Goal: Task Accomplishment & Management: Manage account settings

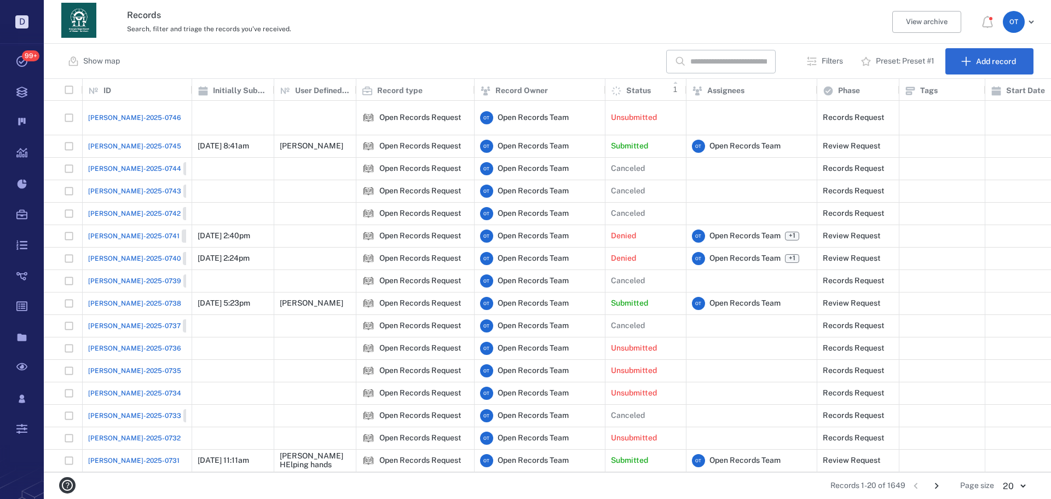
scroll to position [385, 999]
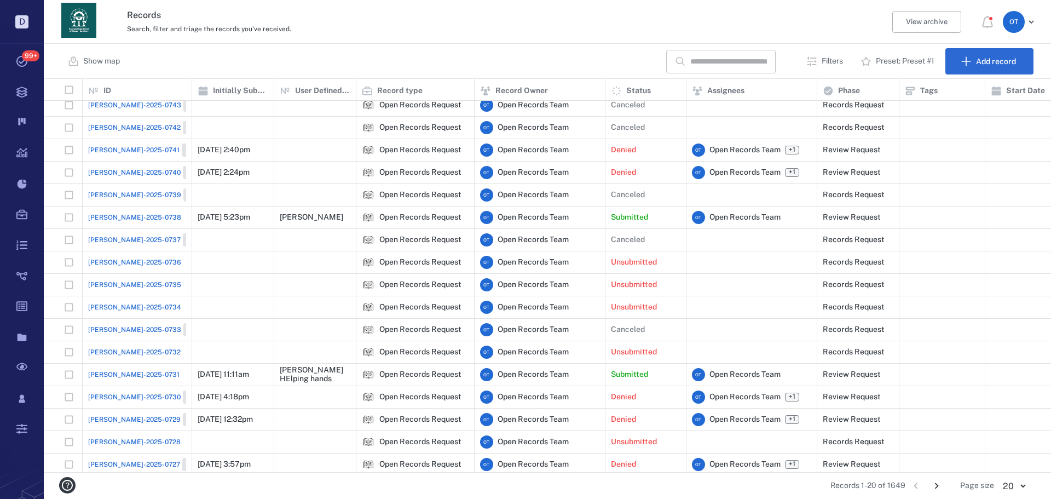
click at [691, 55] on input "text" at bounding box center [728, 62] width 77 height 24
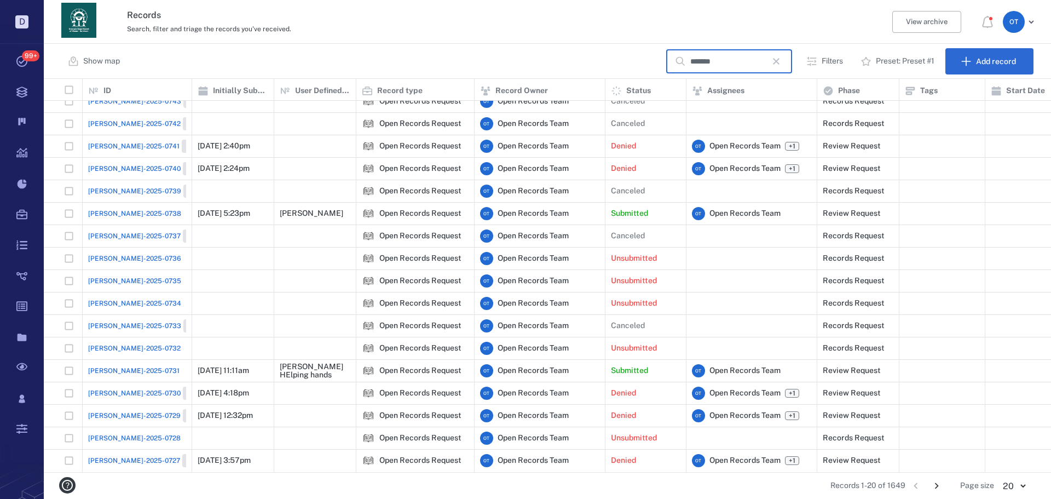
type input "*******"
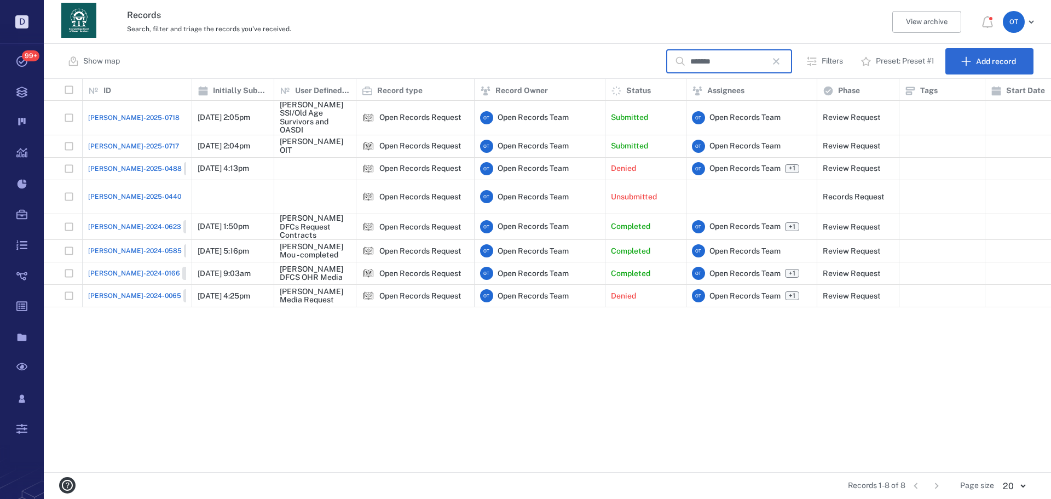
scroll to position [0, 0]
click at [95, 116] on span "[PERSON_NAME]-2025-0718" at bounding box center [133, 118] width 91 height 10
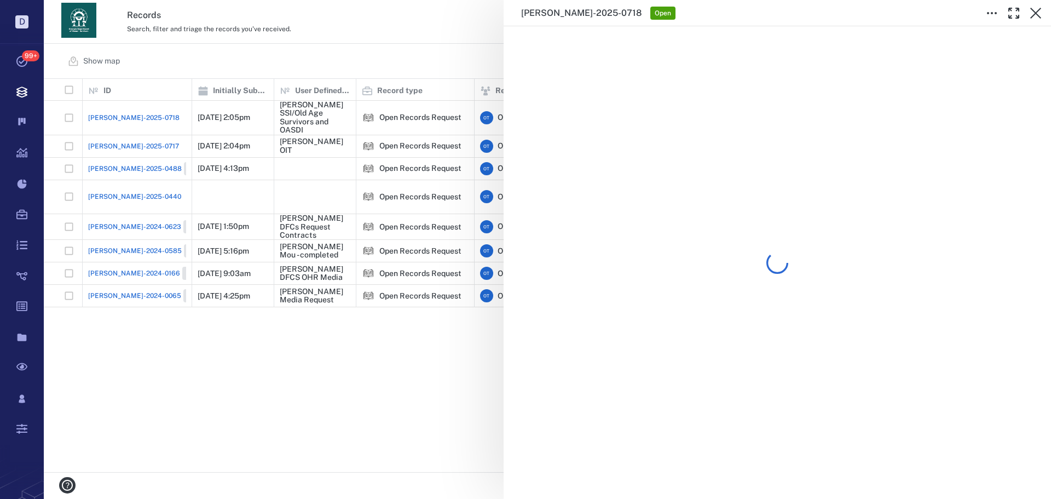
click at [206, 68] on div "[PERSON_NAME]-2025-0718 Open" at bounding box center [547, 249] width 1007 height 499
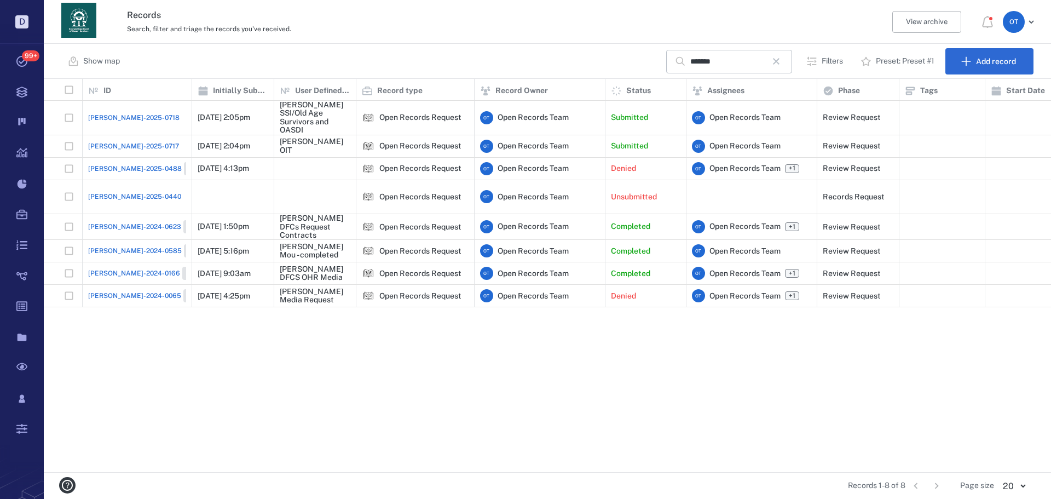
click at [115, 147] on span "[PERSON_NAME]-2025-0717" at bounding box center [133, 146] width 91 height 10
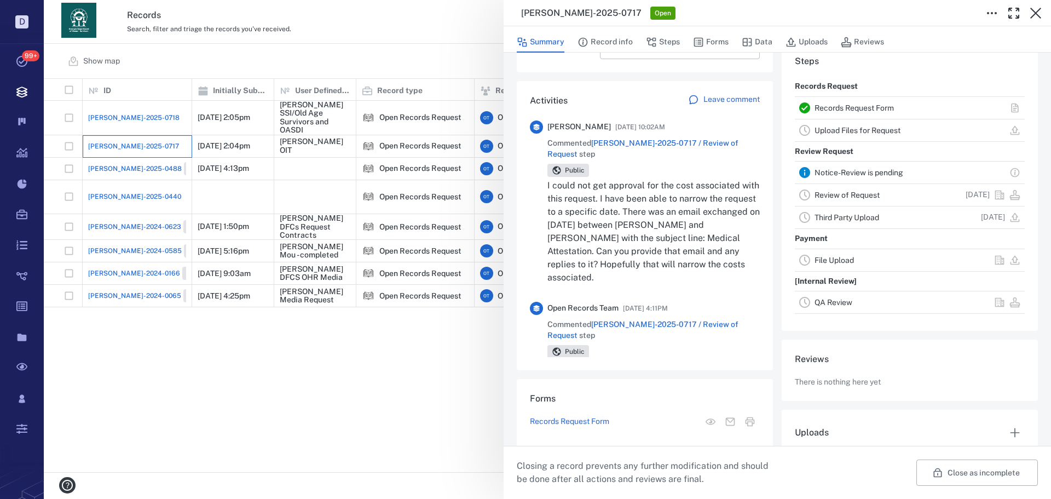
scroll to position [219, 0]
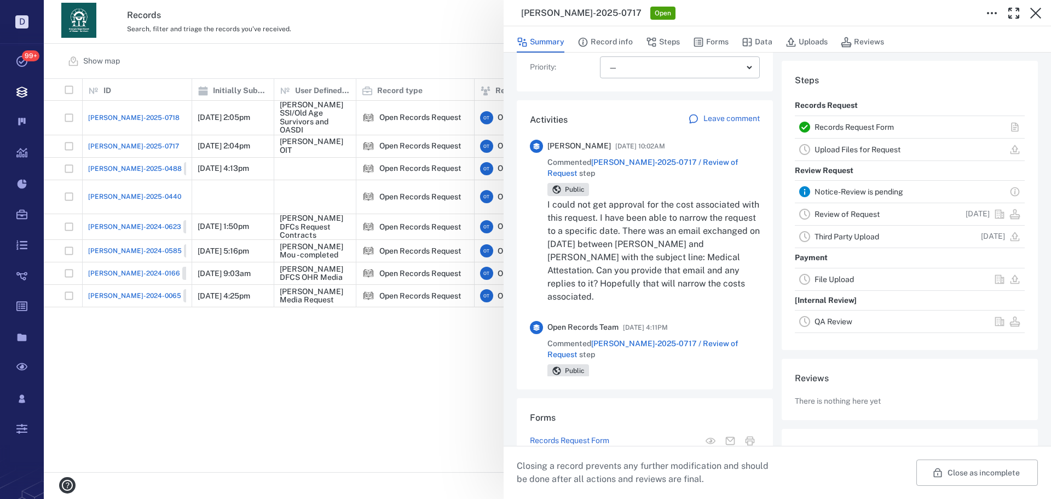
click at [701, 163] on span "[PERSON_NAME]-2025-0717 / Review of Request" at bounding box center [642, 168] width 191 height 20
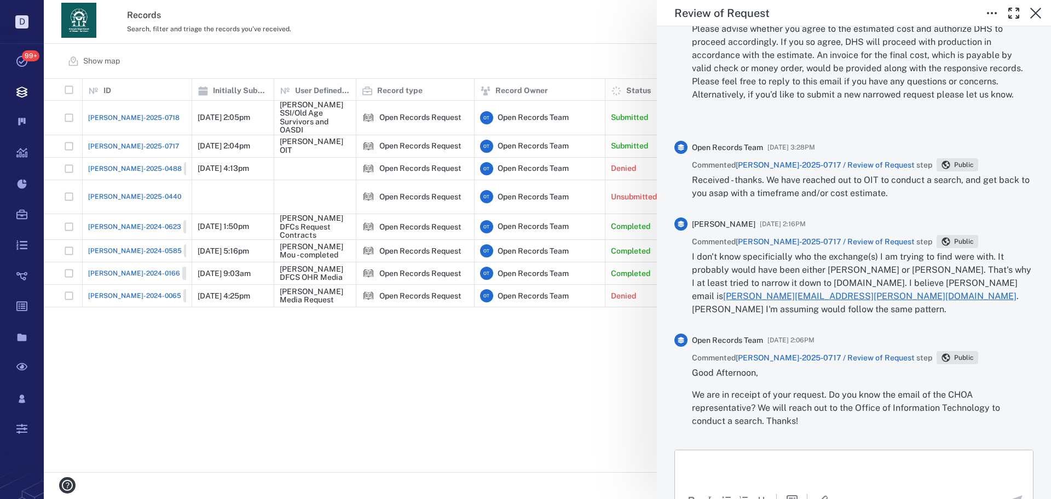
scroll to position [2589, 0]
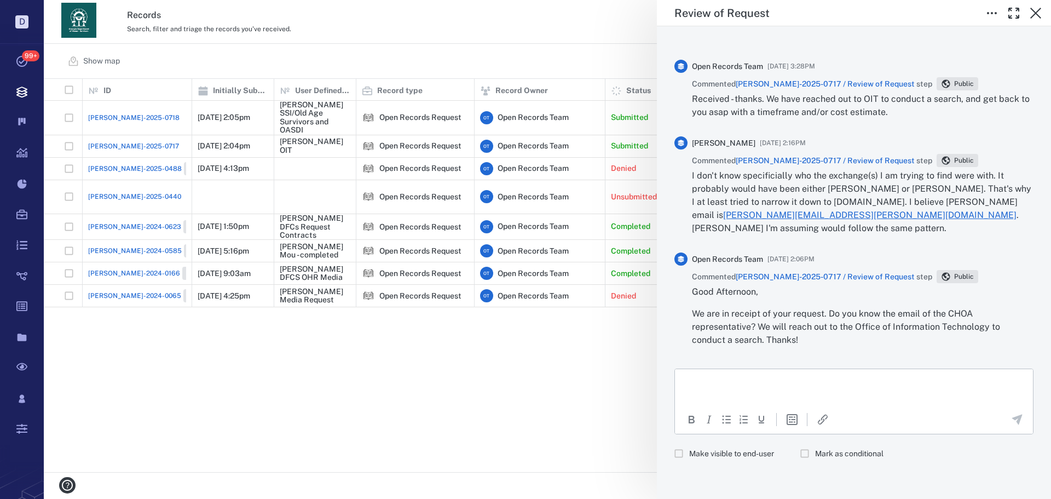
click at [728, 445] on label "Make visible to end-user" at bounding box center [721, 453] width 106 height 21
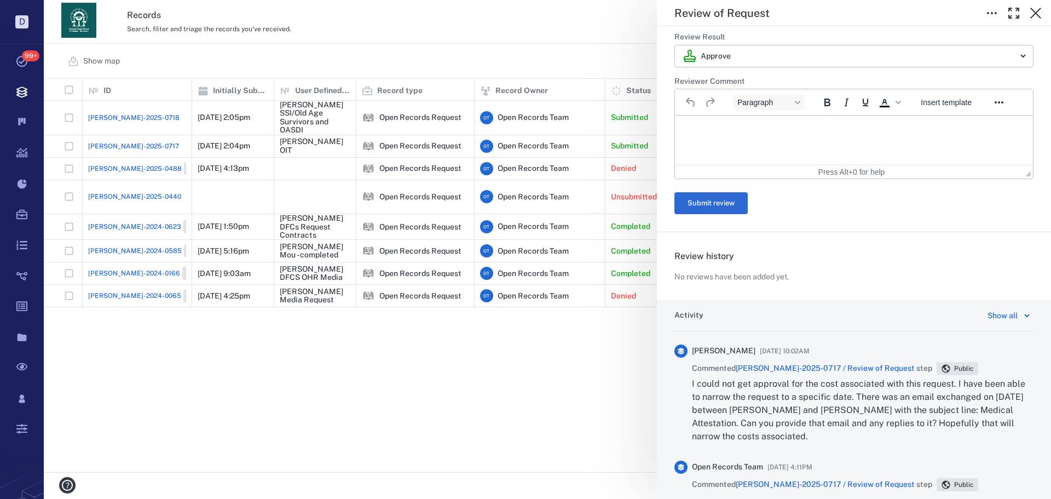
scroll to position [510, 0]
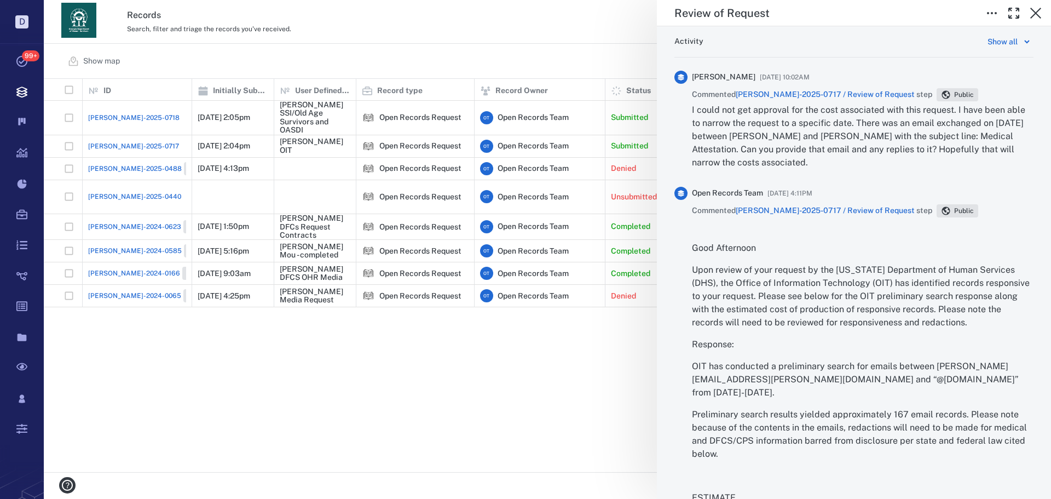
click at [777, 142] on p "I could not get approval for the cost associated with this request. I have been…" at bounding box center [863, 136] width 342 height 66
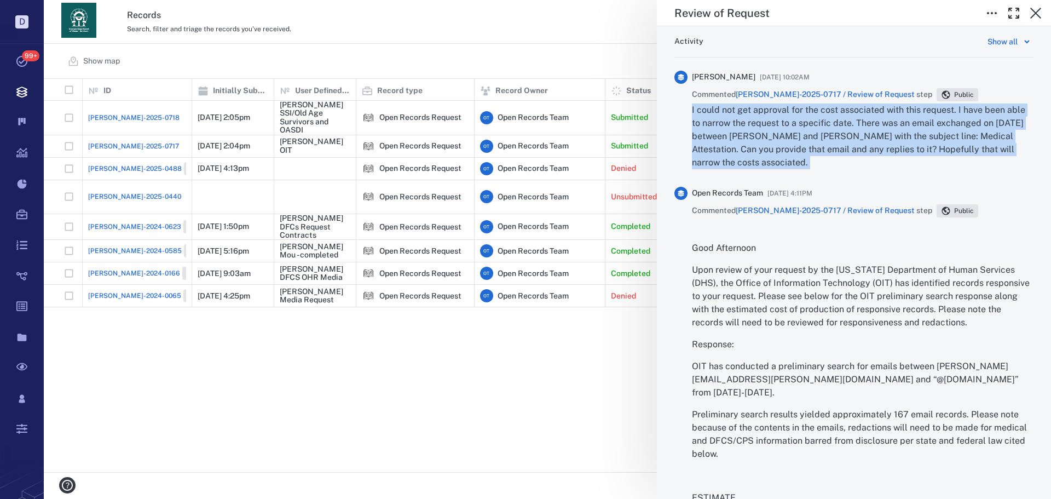
click at [778, 141] on p "I could not get approval for the cost associated with this request. I have been…" at bounding box center [863, 136] width 342 height 66
copy div "I could not get approval for the cost associated with this request. I have been…"
click at [831, 161] on p "I could not get approval for the cost associated with this request. I have been…" at bounding box center [863, 136] width 342 height 66
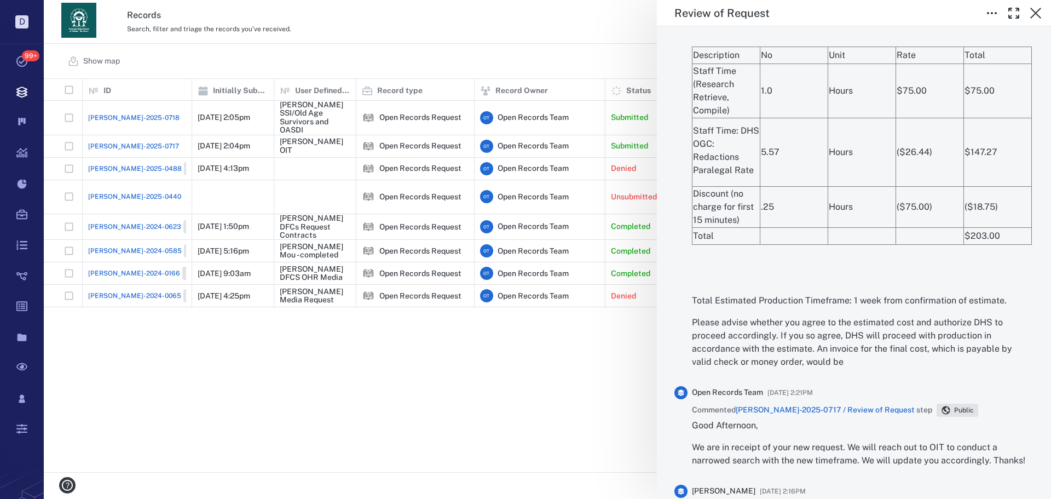
scroll to position [2589, 0]
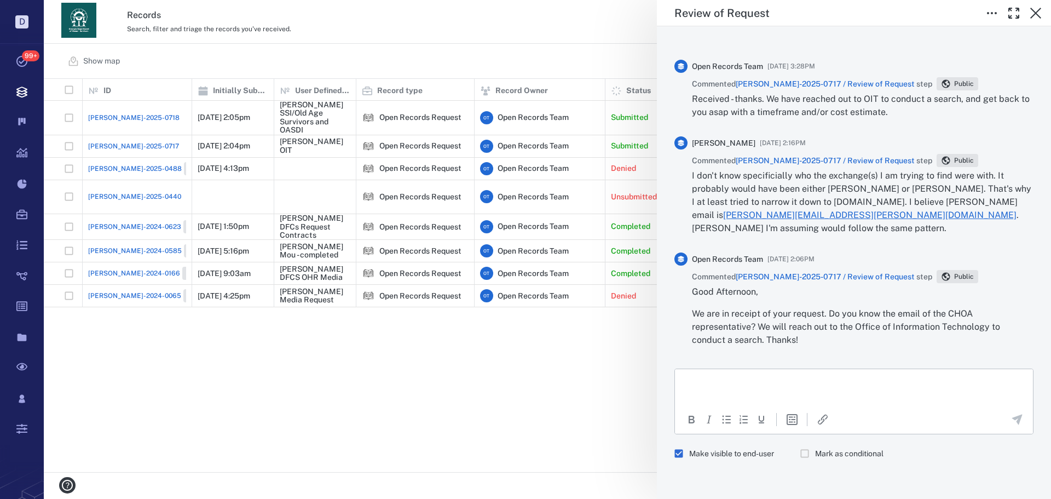
drag, startPoint x: 910, startPoint y: 125, endPoint x: 935, endPoint y: 437, distance: 312.4
click at [730, 396] on html at bounding box center [854, 382] width 358 height 27
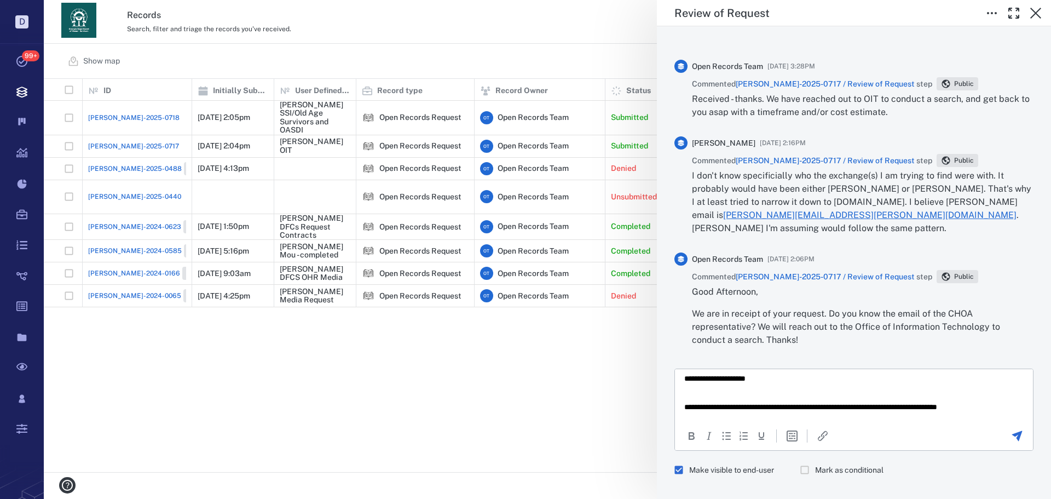
scroll to position [14, 0]
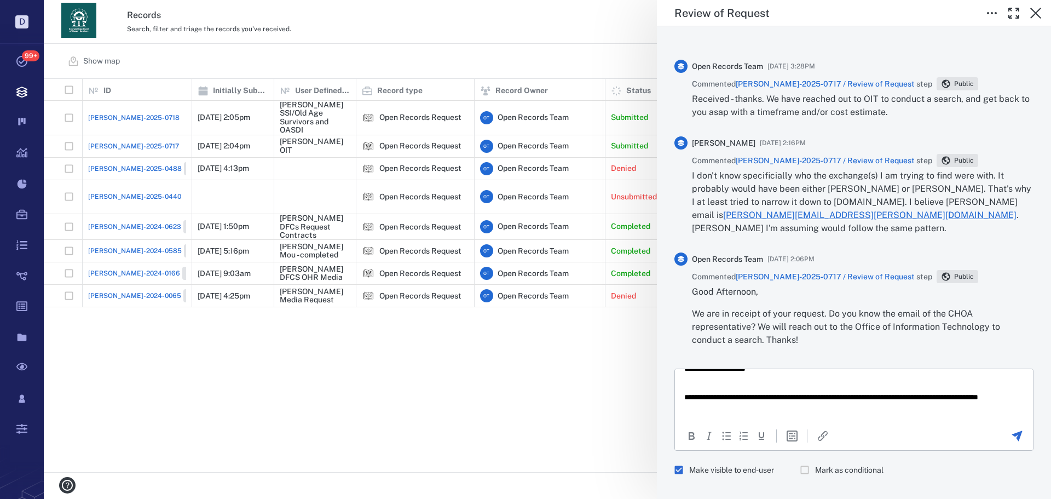
click at [1010, 431] on icon "Send the comment" at bounding box center [1016, 435] width 13 height 13
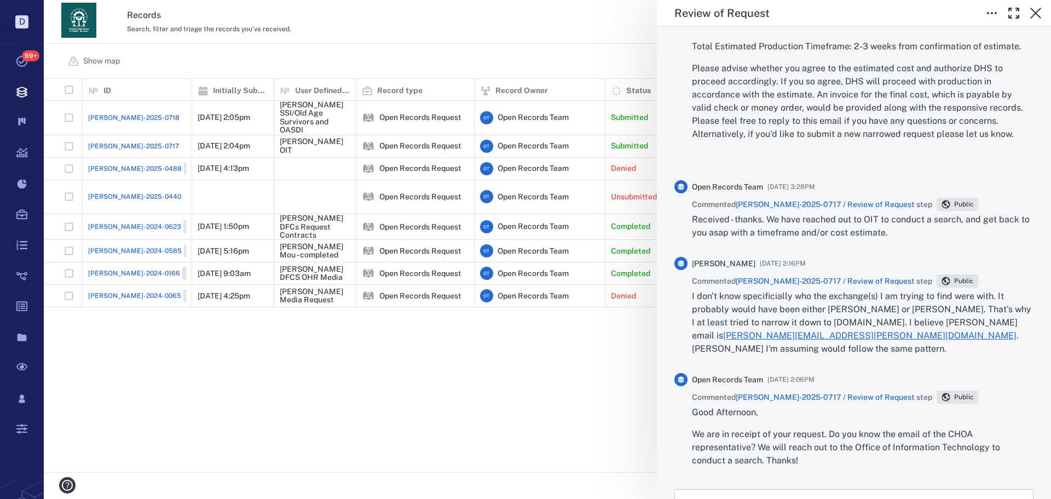
click at [574, 377] on div "**********" at bounding box center [547, 249] width 1007 height 499
click at [540, 372] on div "**********" at bounding box center [547, 249] width 1007 height 499
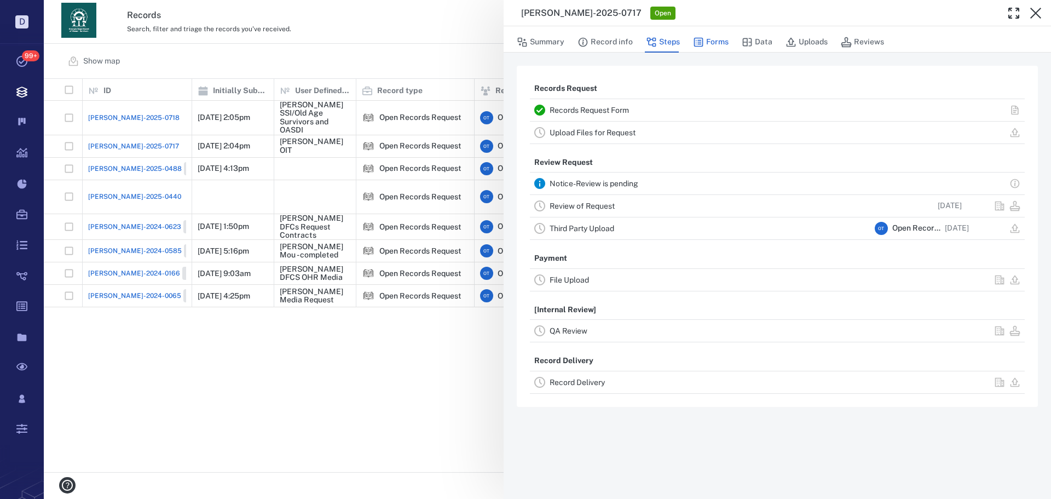
click at [709, 47] on button "Forms" at bounding box center [711, 42] width 36 height 21
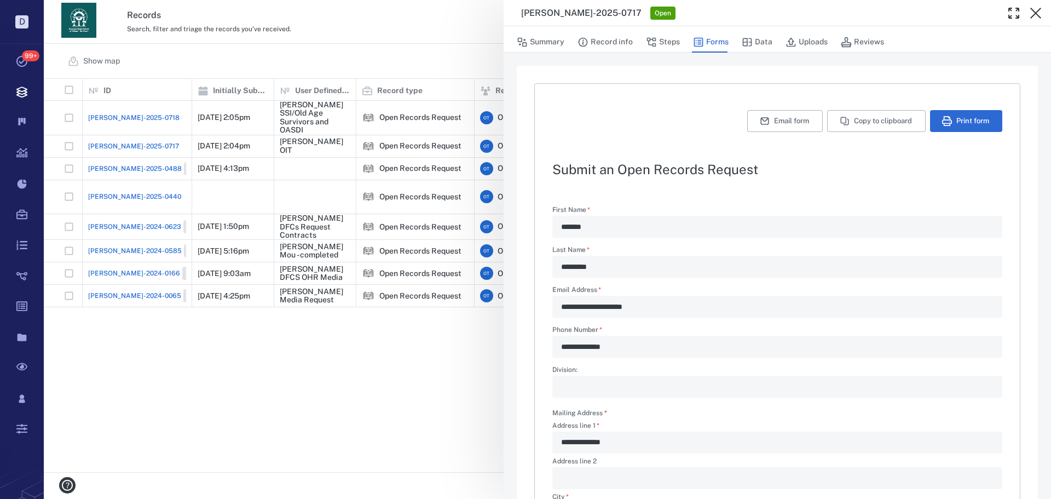
type textarea "*"
click at [661, 40] on button "Steps" at bounding box center [663, 42] width 34 height 21
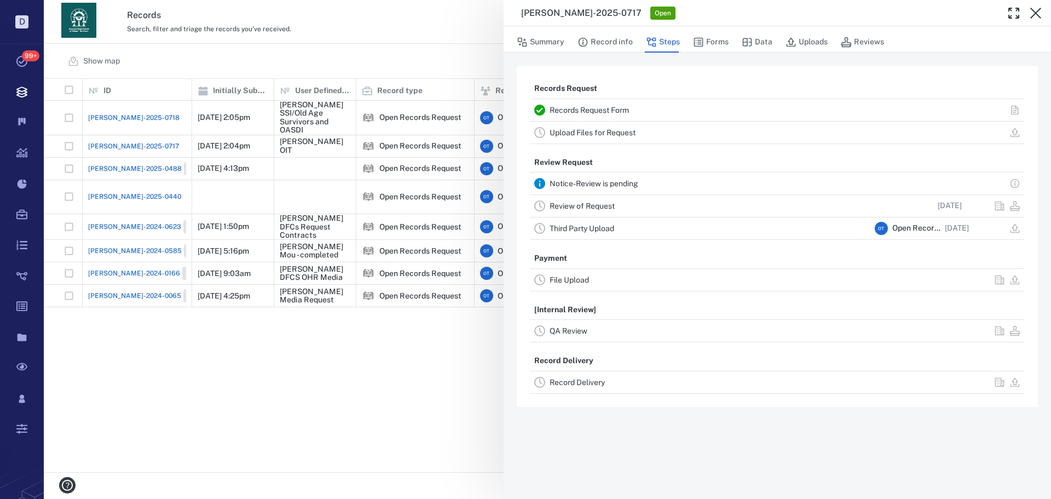
click at [582, 380] on link "Record Delivery" at bounding box center [576, 382] width 55 height 9
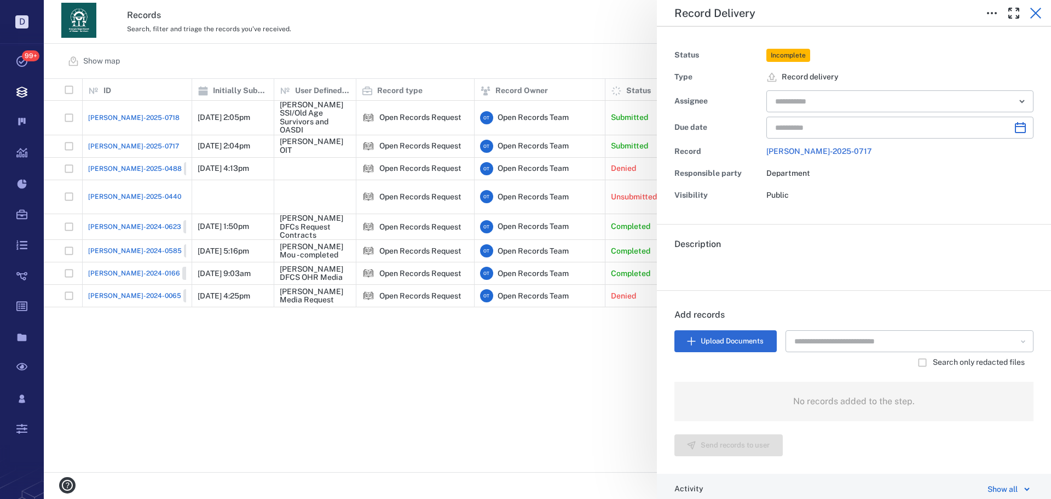
click at [1034, 10] on icon "button" at bounding box center [1035, 13] width 13 height 13
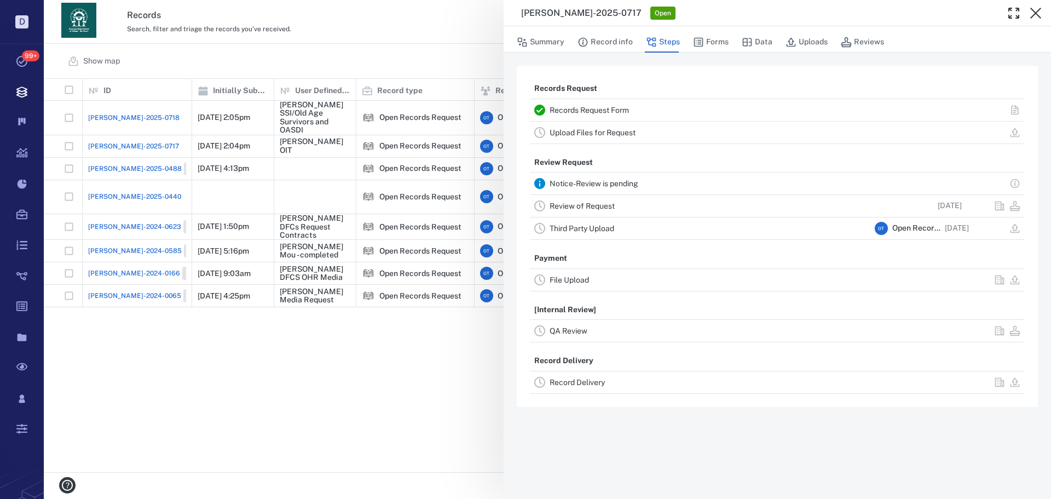
click at [592, 54] on div "Records Request Records Request Form Upload Files for Request Review Request No…" at bounding box center [776, 276] width 547 height 446
click at [603, 39] on button "Record info" at bounding box center [604, 42] width 55 height 21
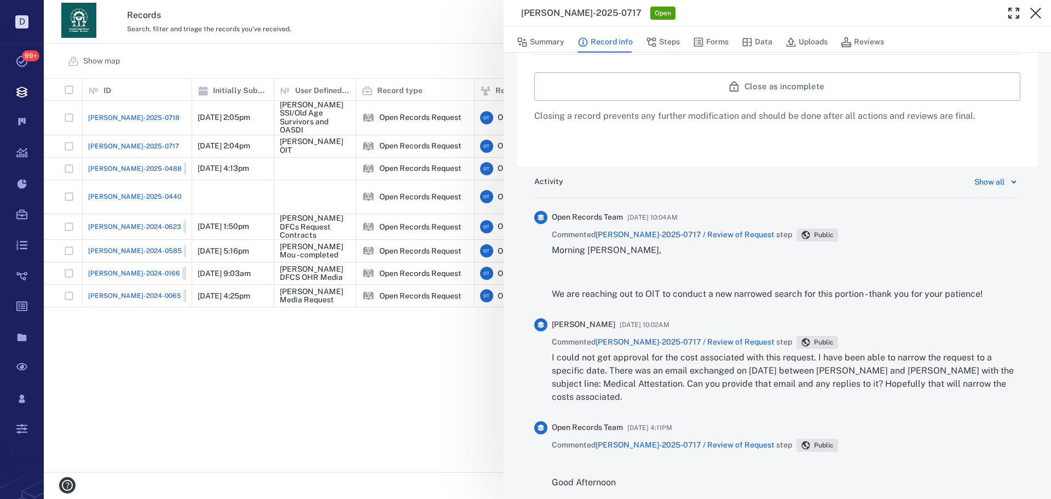
scroll to position [613, 0]
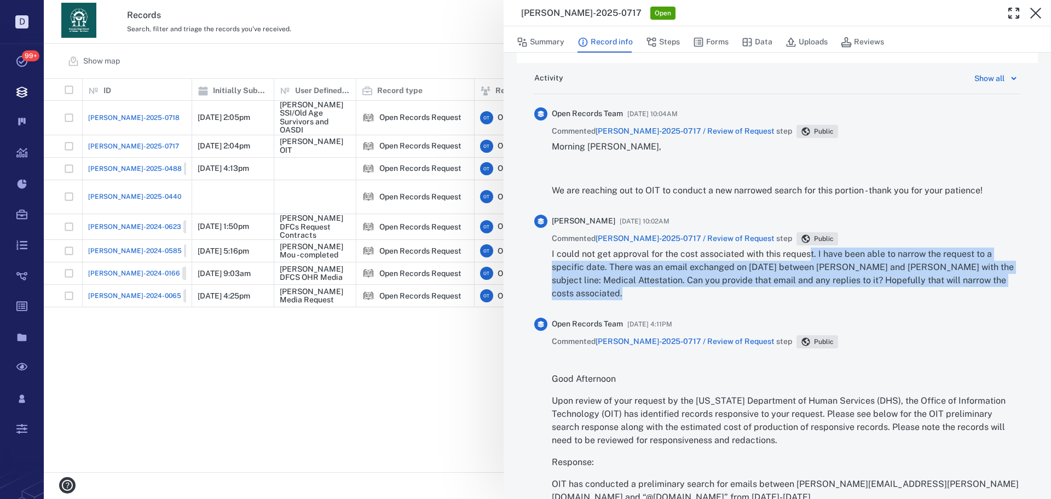
drag, startPoint x: 598, startPoint y: 292, endPoint x: 808, endPoint y: 258, distance: 213.3
click at [808, 258] on p "I could not get approval for the cost associated with this request. I have been…" at bounding box center [786, 273] width 468 height 53
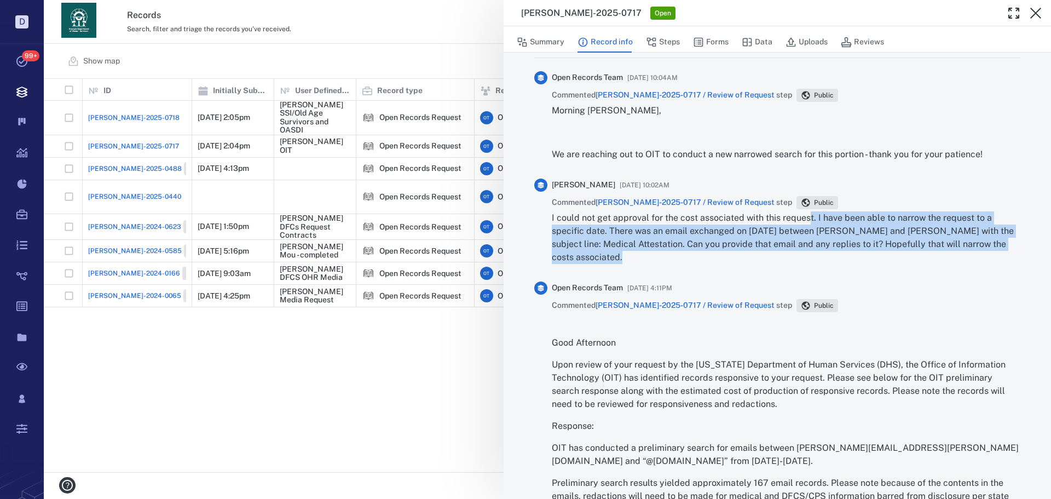
scroll to position [668, 0]
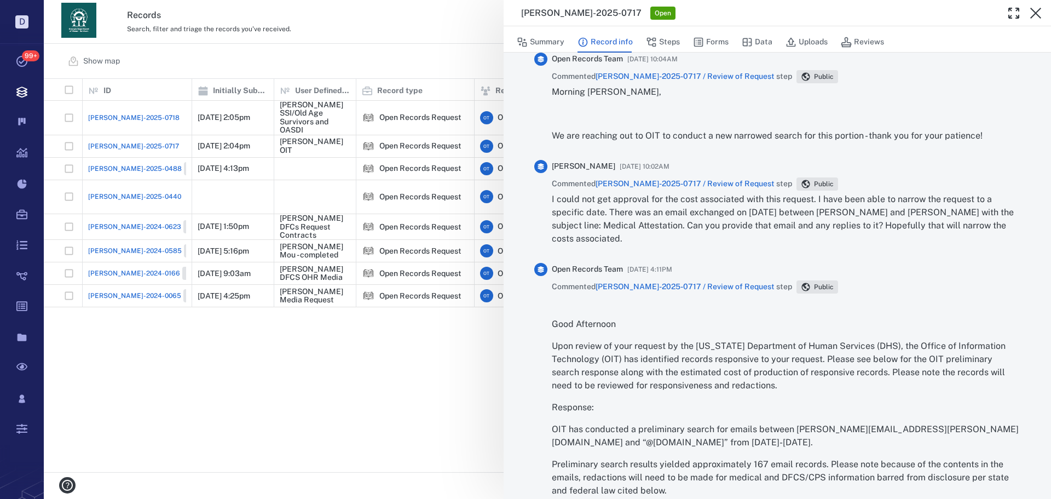
click at [650, 204] on p "I could not get approval for the cost associated with this request. I have been…" at bounding box center [786, 219] width 468 height 53
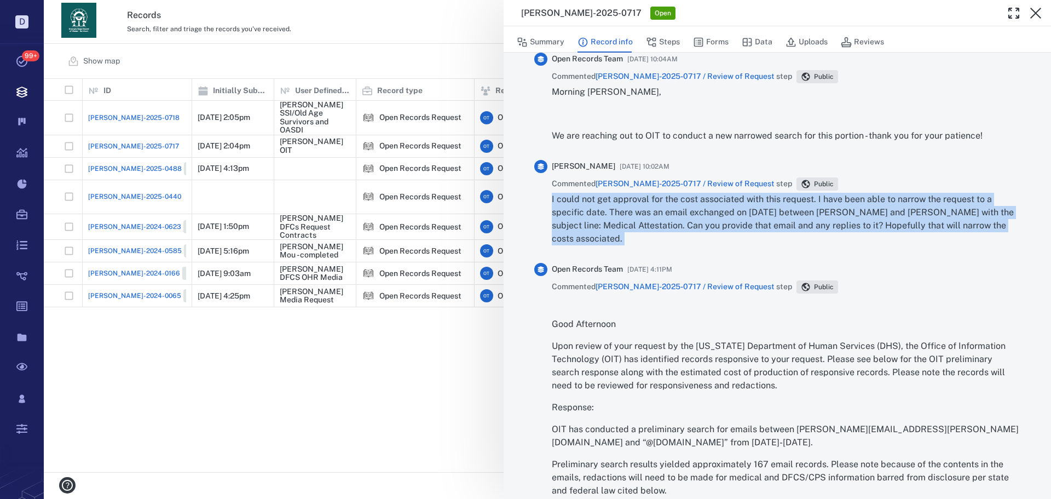
click at [650, 204] on p "I could not get approval for the cost associated with this request. I have been…" at bounding box center [786, 219] width 468 height 53
click at [773, 225] on p "I could not get approval for the cost associated with this request. I have been…" at bounding box center [786, 219] width 468 height 53
drag, startPoint x: 754, startPoint y: 241, endPoint x: 813, endPoint y: 202, distance: 70.0
click at [813, 202] on p "I could not get approval for the cost associated with this request. I have been…" at bounding box center [786, 219] width 468 height 53
copy p "I have been able to narrow the request to a specific date. There was an email e…"
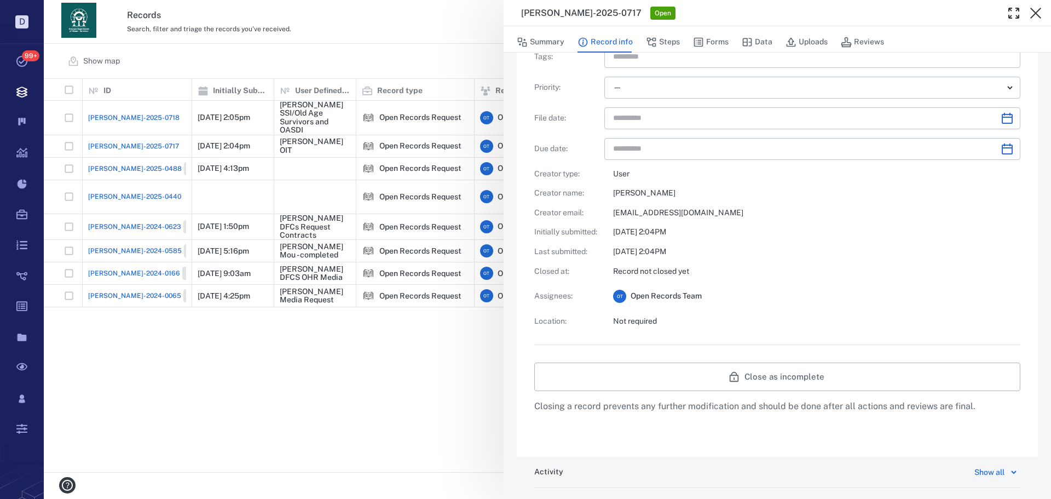
scroll to position [176, 0]
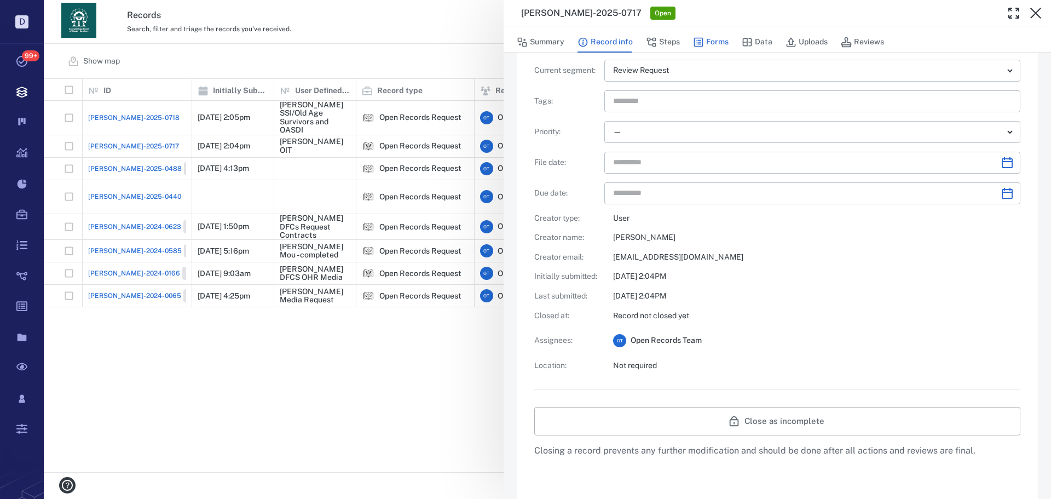
click at [712, 40] on button "Forms" at bounding box center [711, 42] width 36 height 21
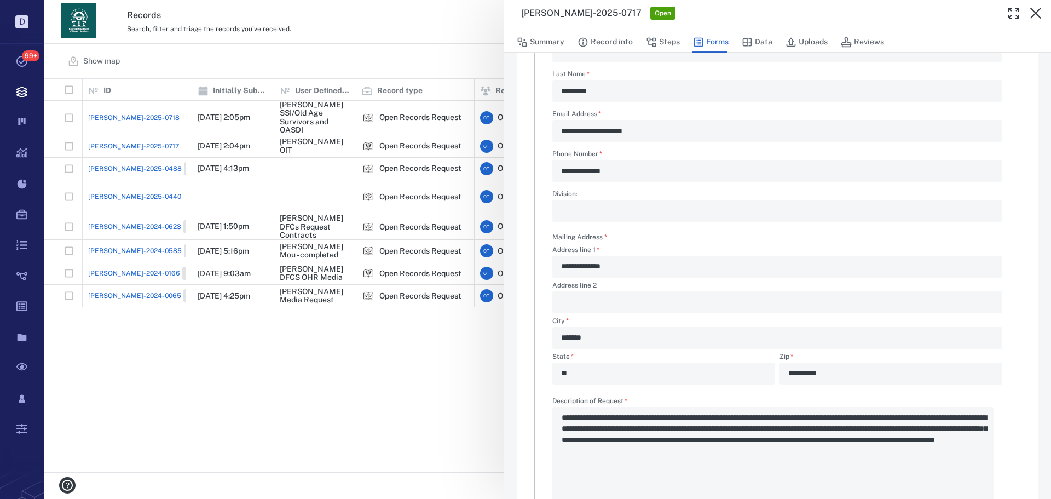
type textarea "*"
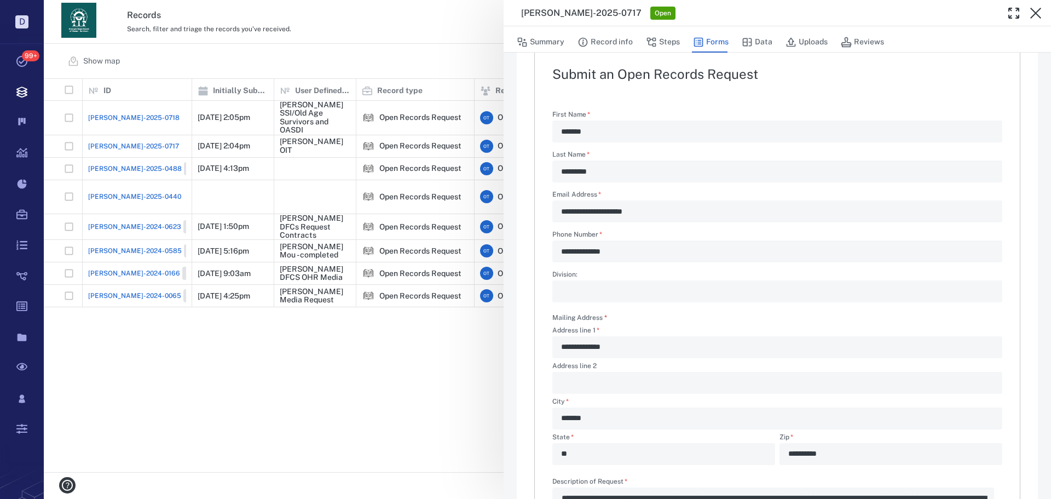
scroll to position [11, 0]
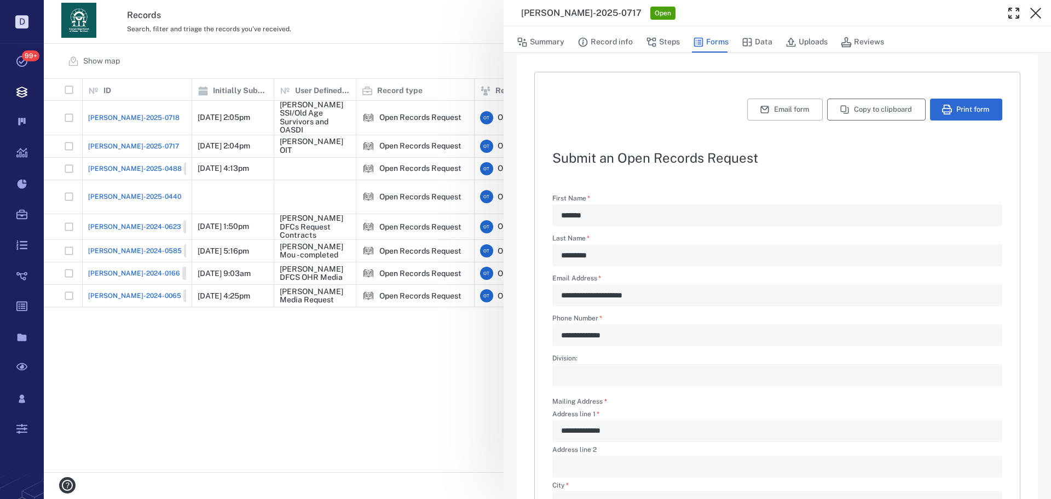
click at [859, 108] on button "Copy to clipboard" at bounding box center [876, 110] width 99 height 22
